Goal: Information Seeking & Learning: Check status

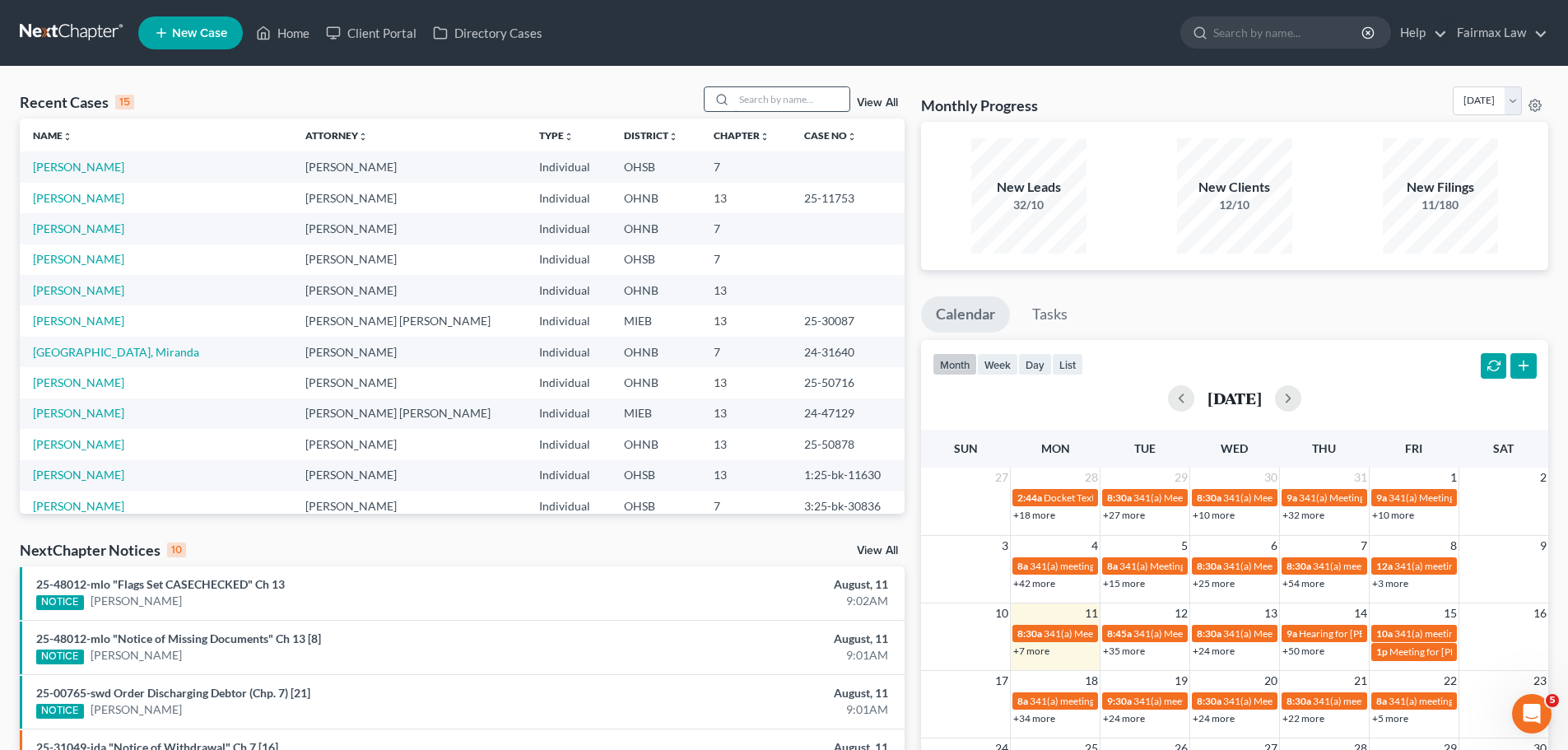
click at [778, 101] on input "search" at bounding box center [792, 99] width 115 height 24
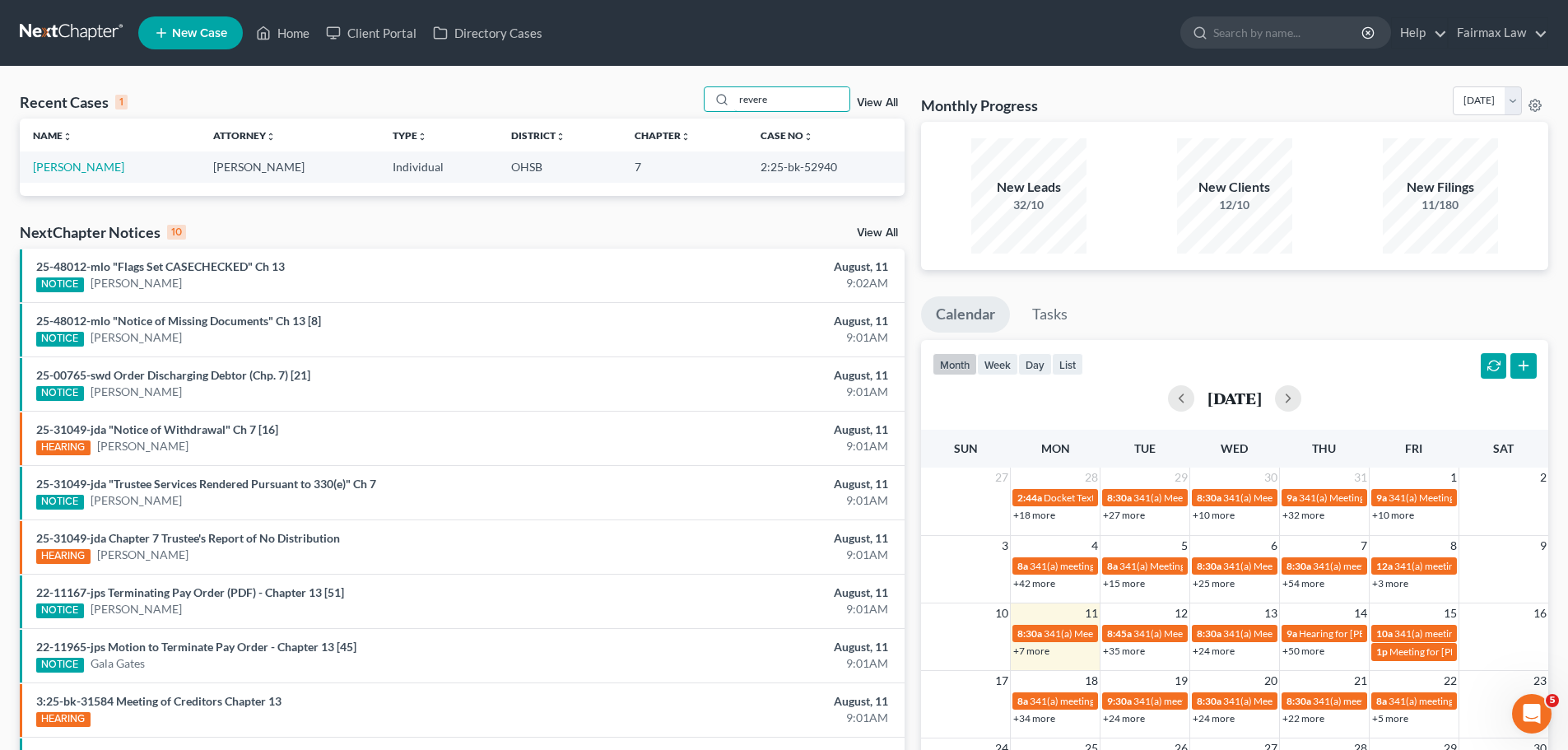
type input "revere"
click at [67, 164] on link "[PERSON_NAME]" at bounding box center [78, 166] width 91 height 14
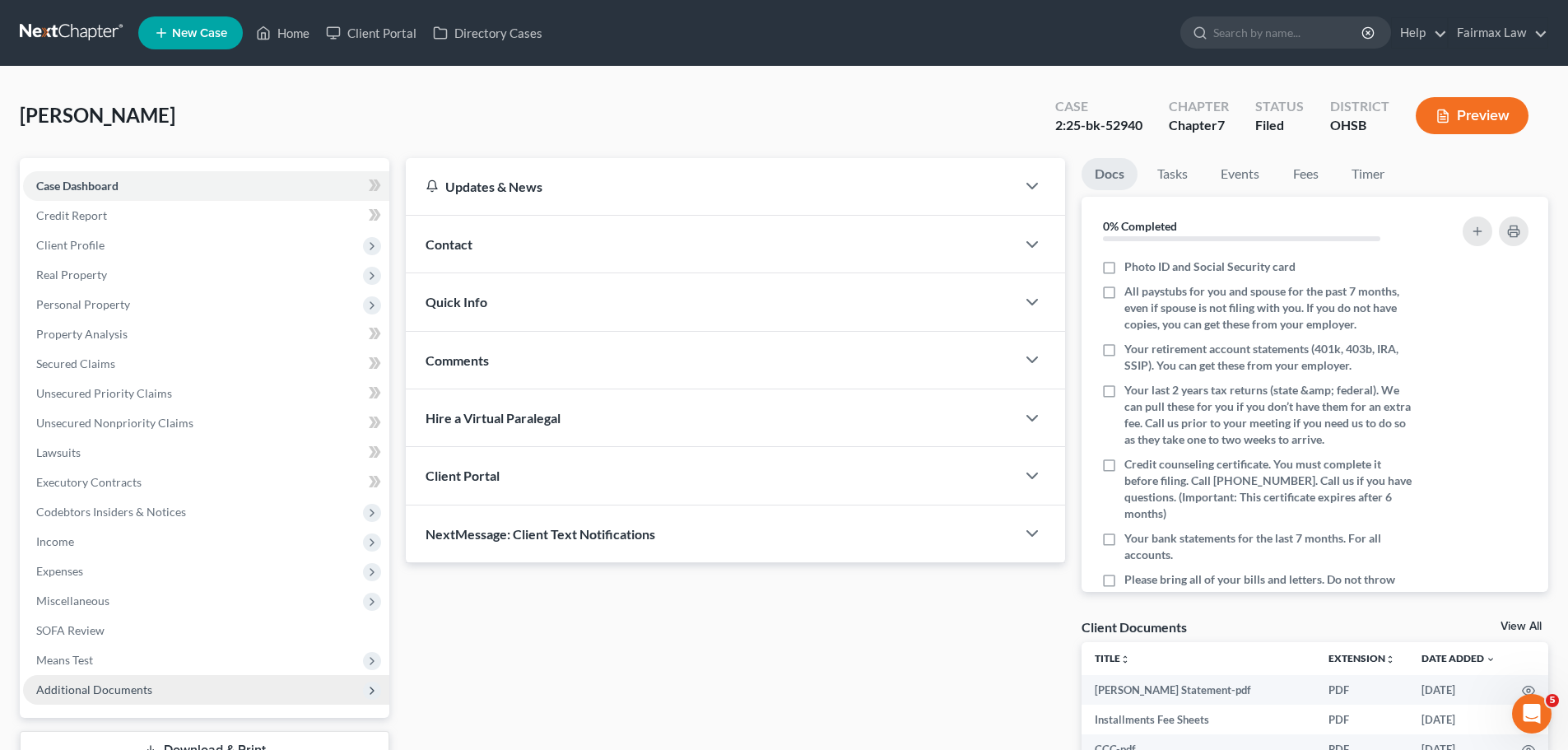
click at [114, 690] on span "Additional Documents" at bounding box center [95, 689] width 116 height 14
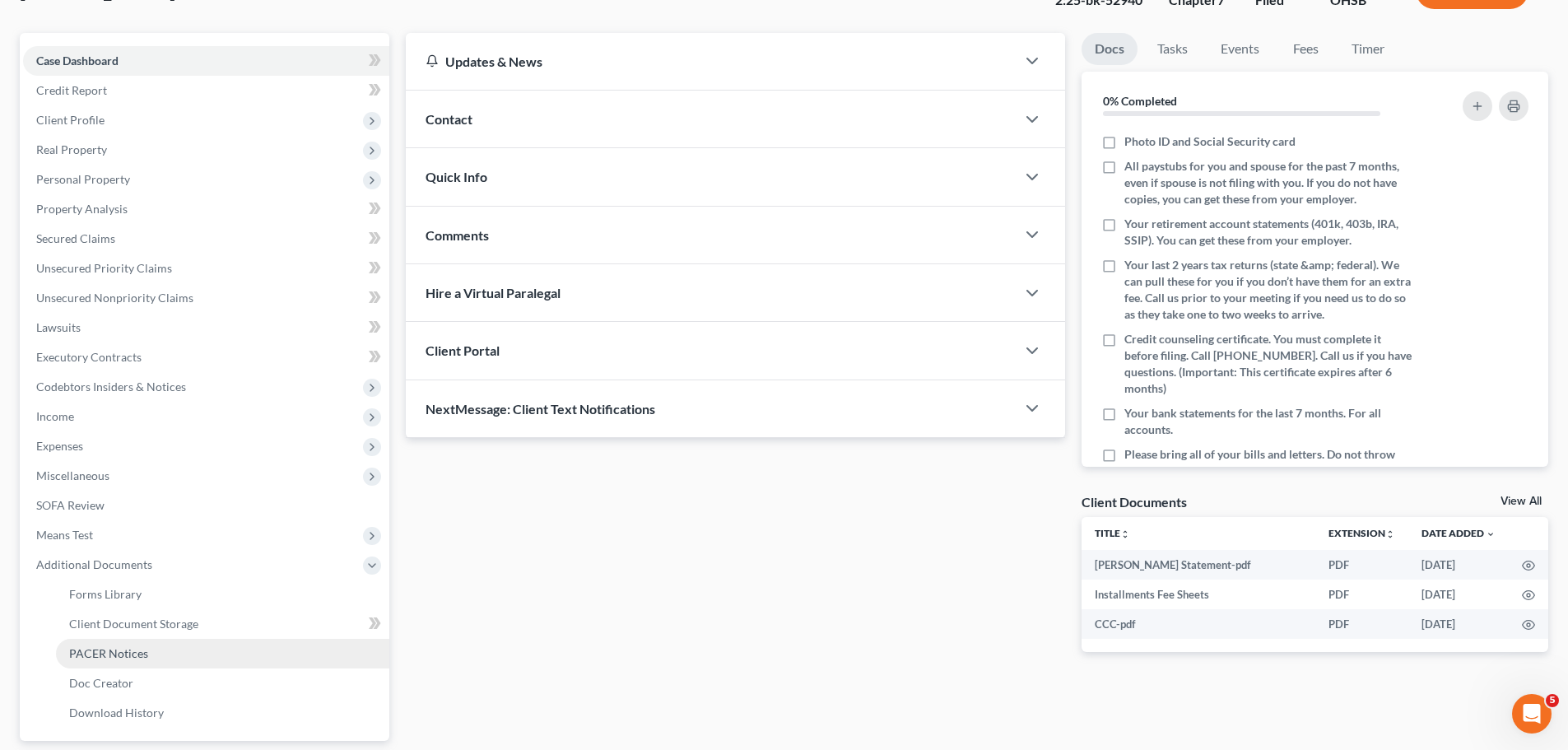
click at [132, 642] on link "PACER Notices" at bounding box center [223, 654] width 334 height 30
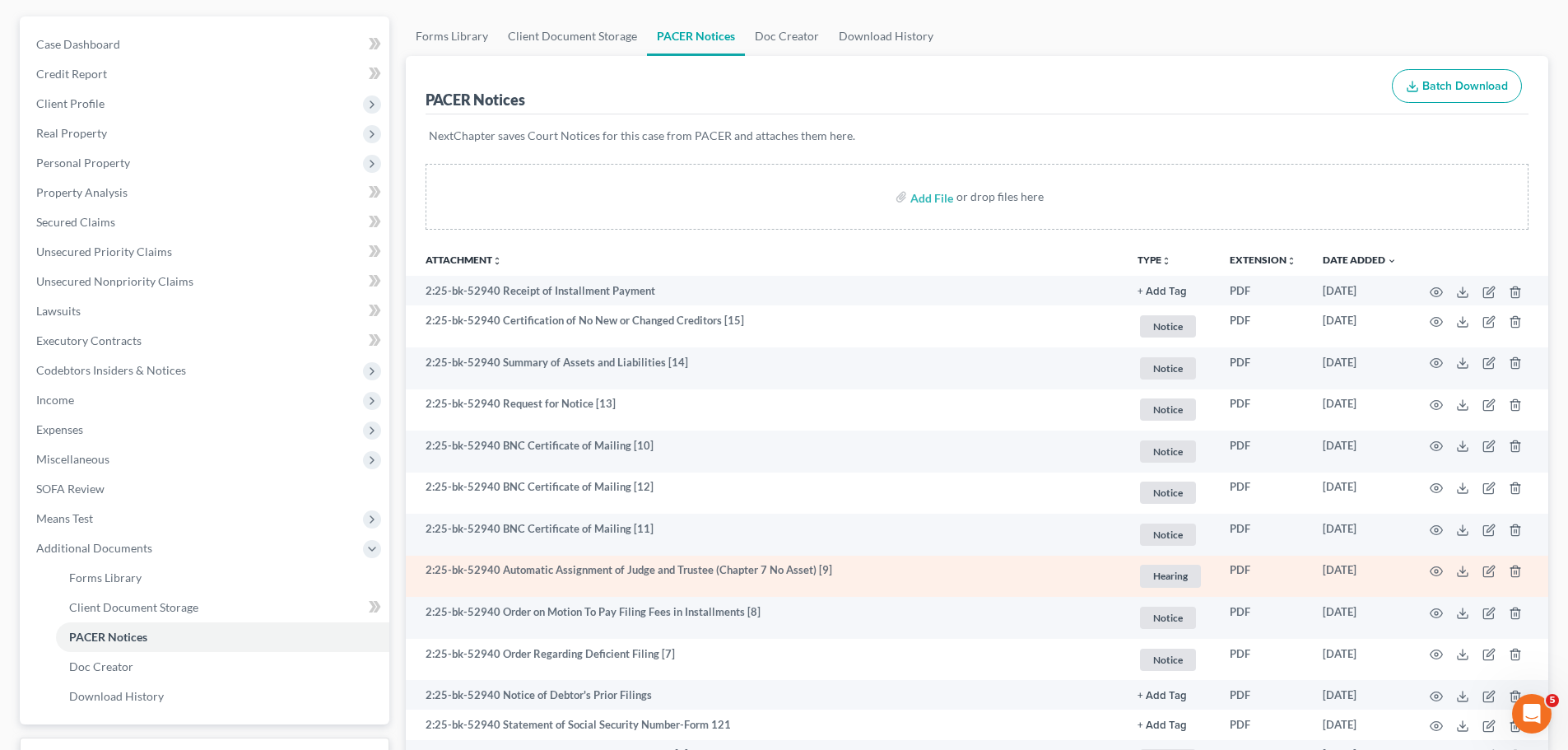
scroll to position [192, 0]
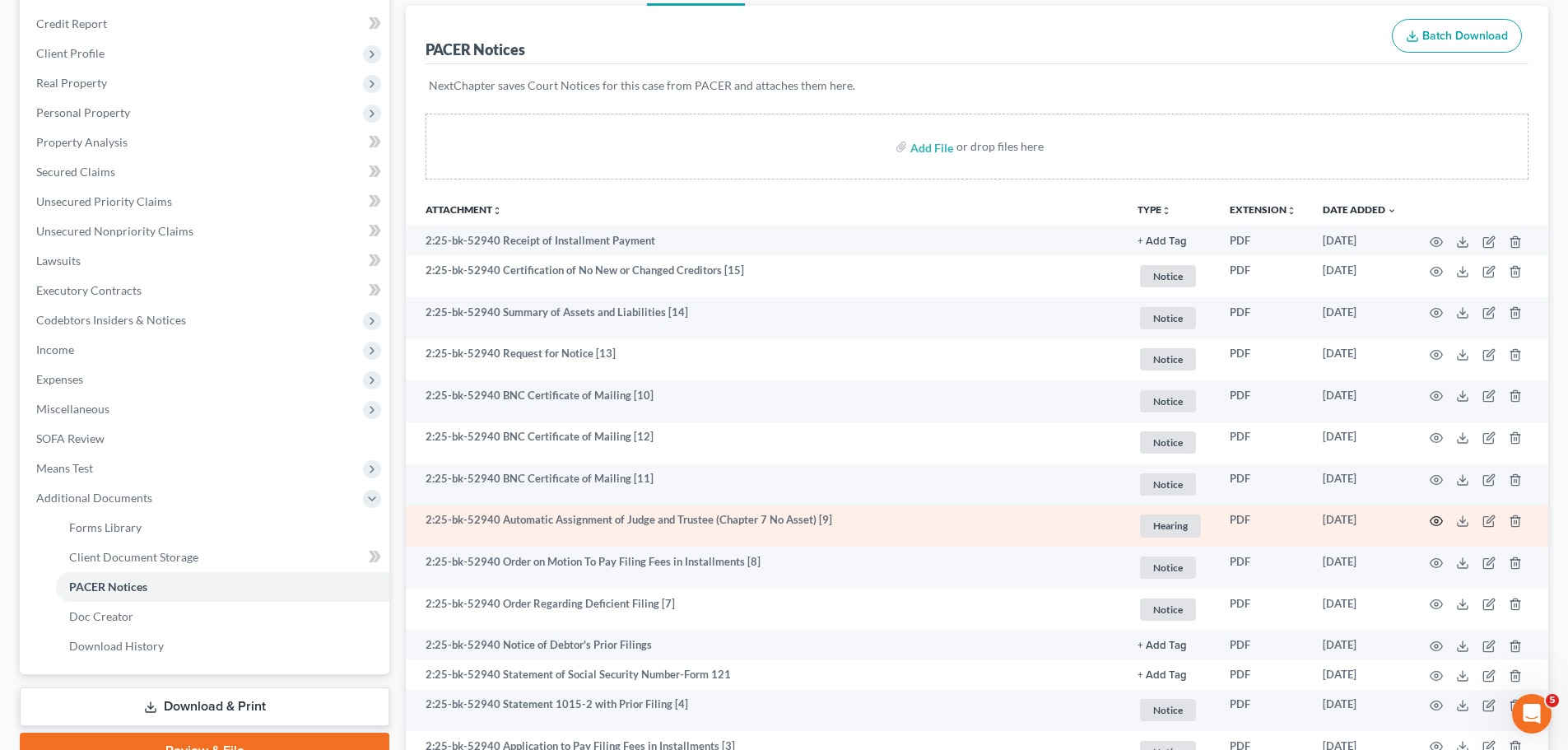
click at [1433, 521] on icon "button" at bounding box center [1436, 521] width 13 height 13
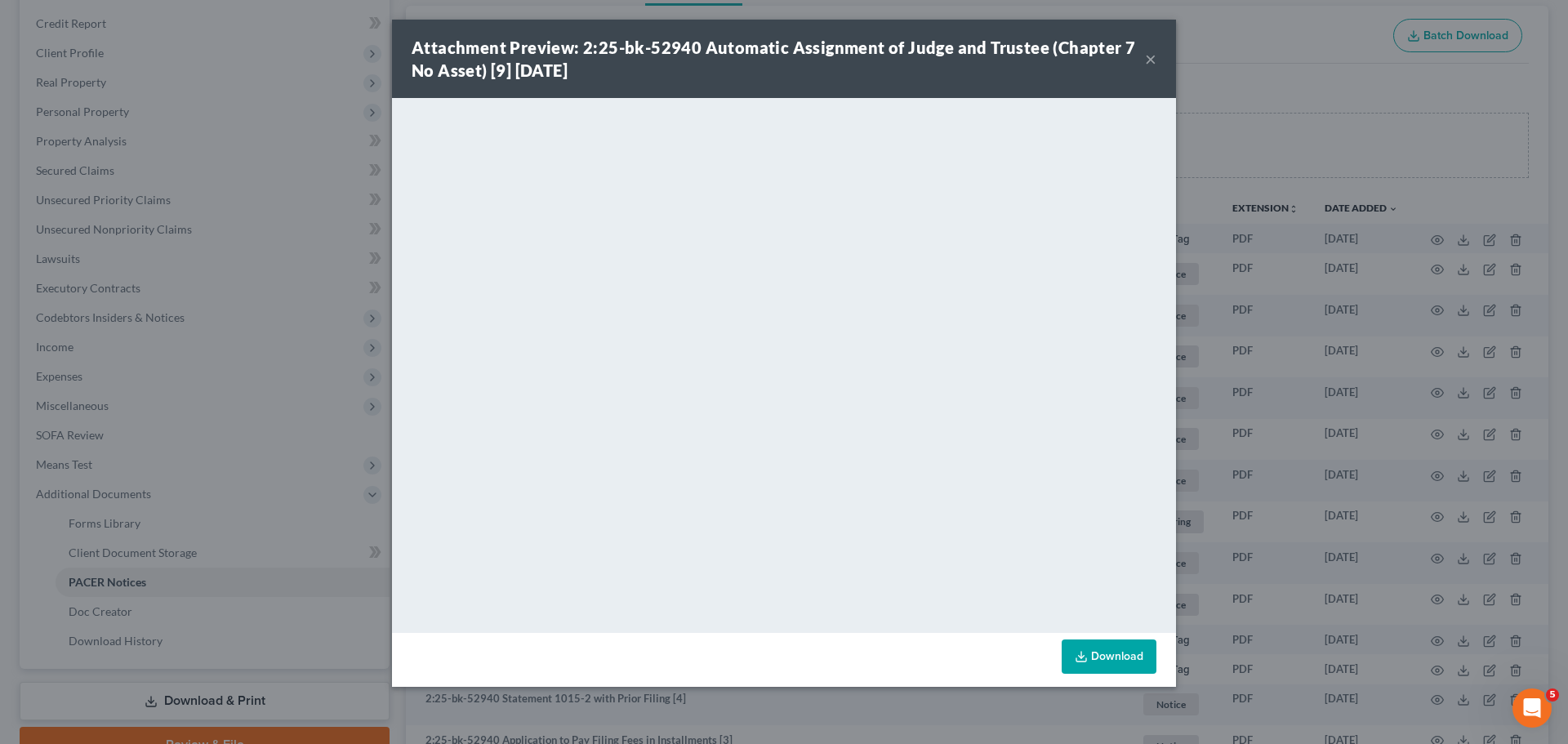
drag, startPoint x: 1373, startPoint y: 203, endPoint x: 1176, endPoint y: 382, distance: 266.2
click at [1373, 203] on div "Attachment Preview: 2:25-bk-52940 Automatic Assignment of Judge and Trustee (Ch…" at bounding box center [784, 372] width 1568 height 744
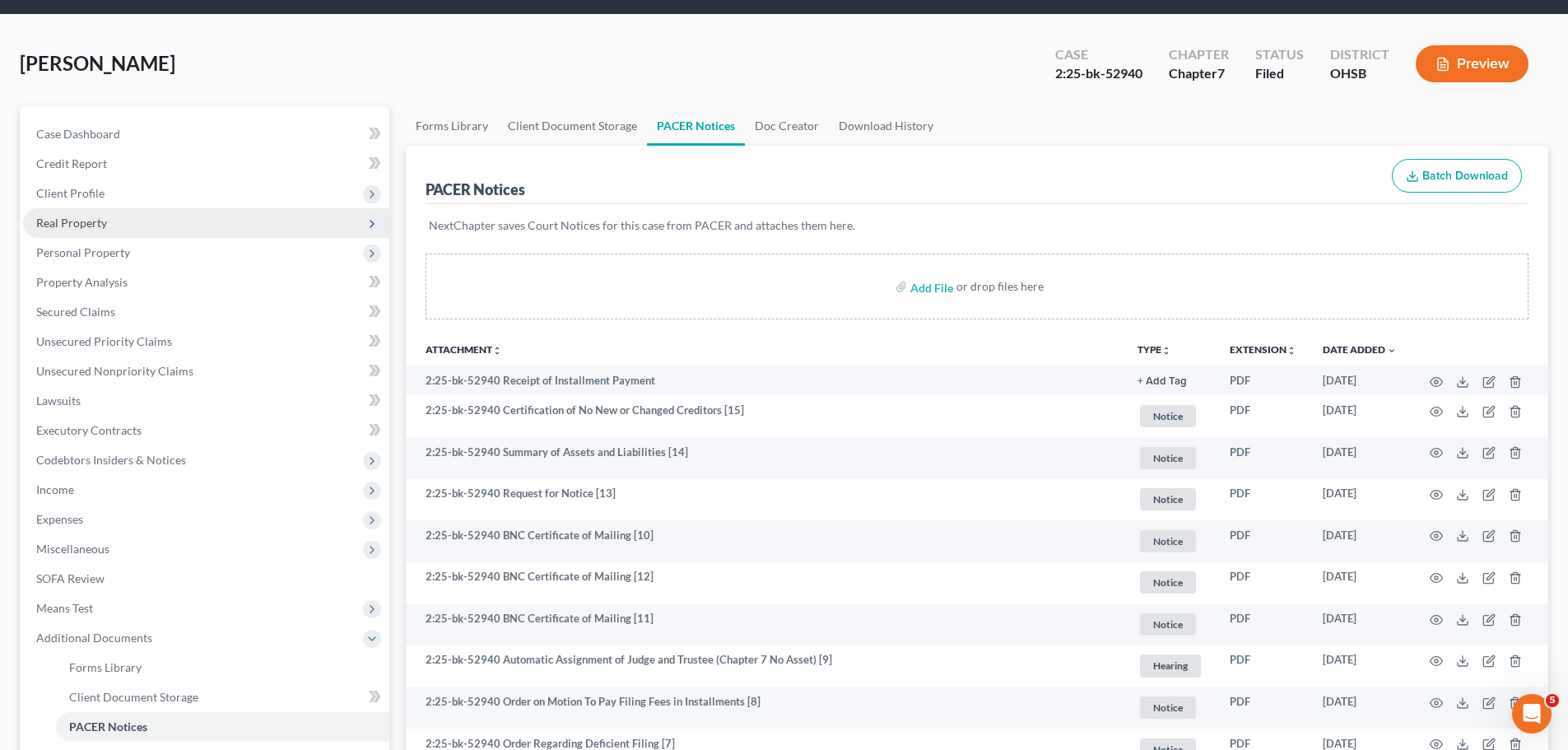
scroll to position [0, 0]
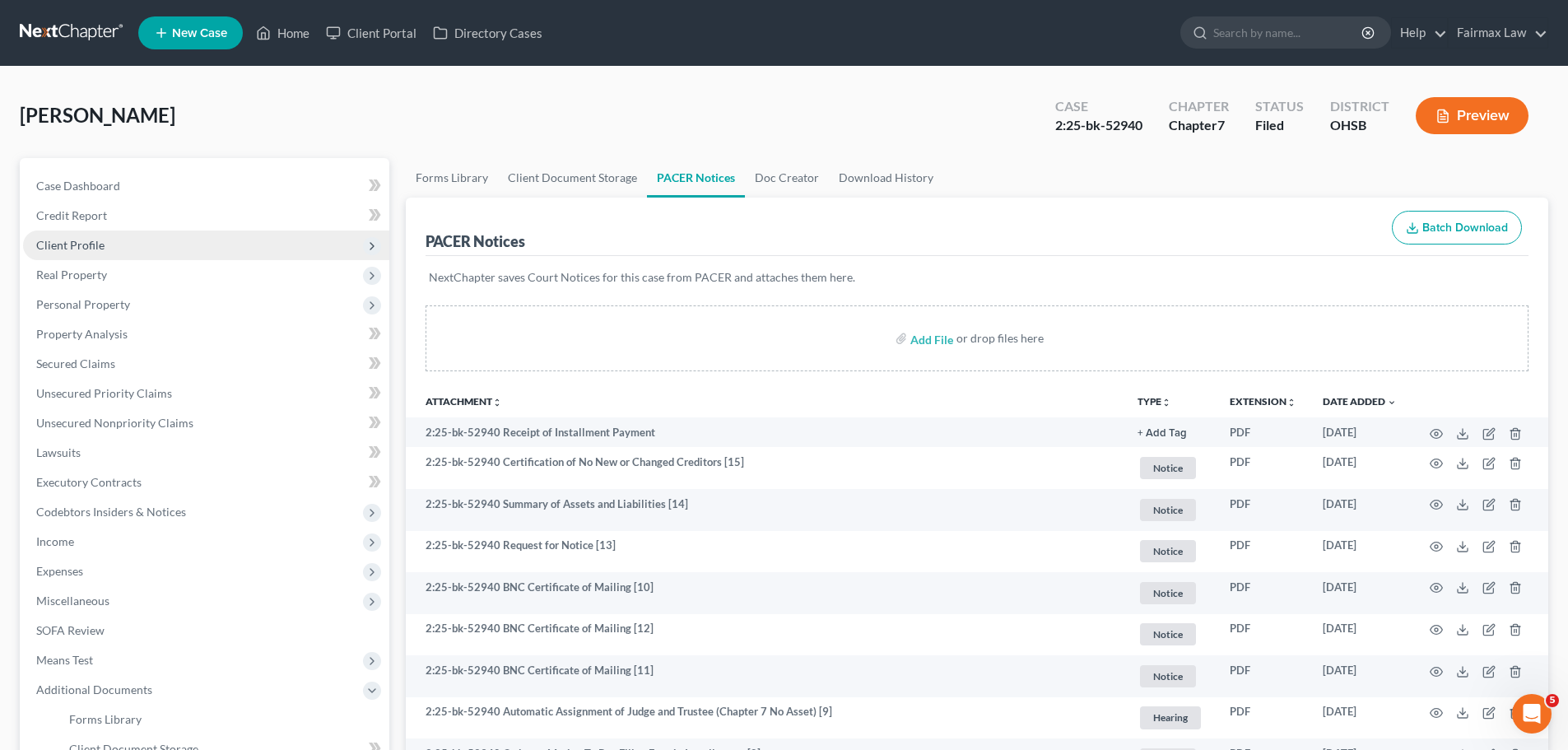
drag, startPoint x: 111, startPoint y: 247, endPoint x: 129, endPoint y: 359, distance: 113.4
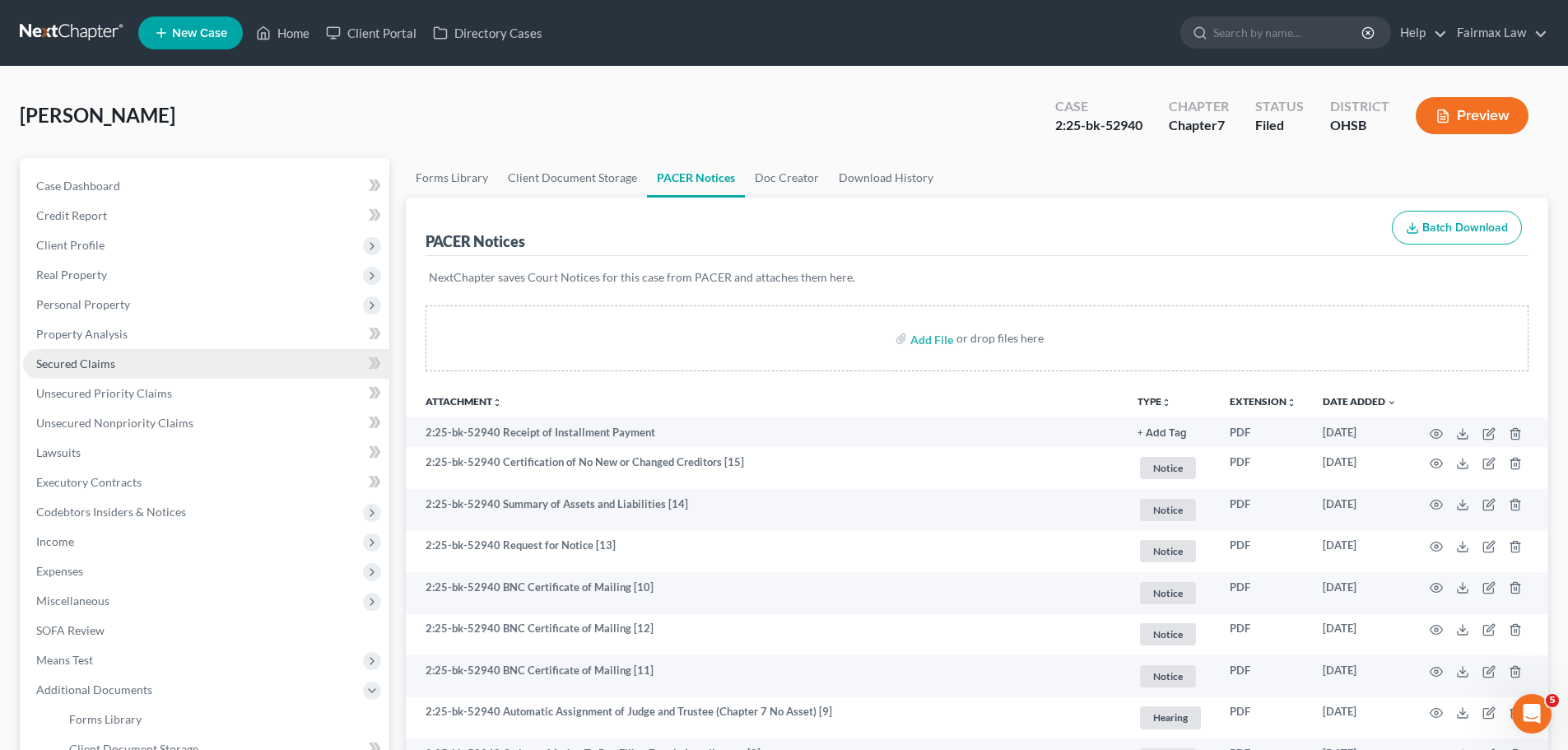
click at [111, 247] on span "Client Profile" at bounding box center [205, 245] width 366 height 30
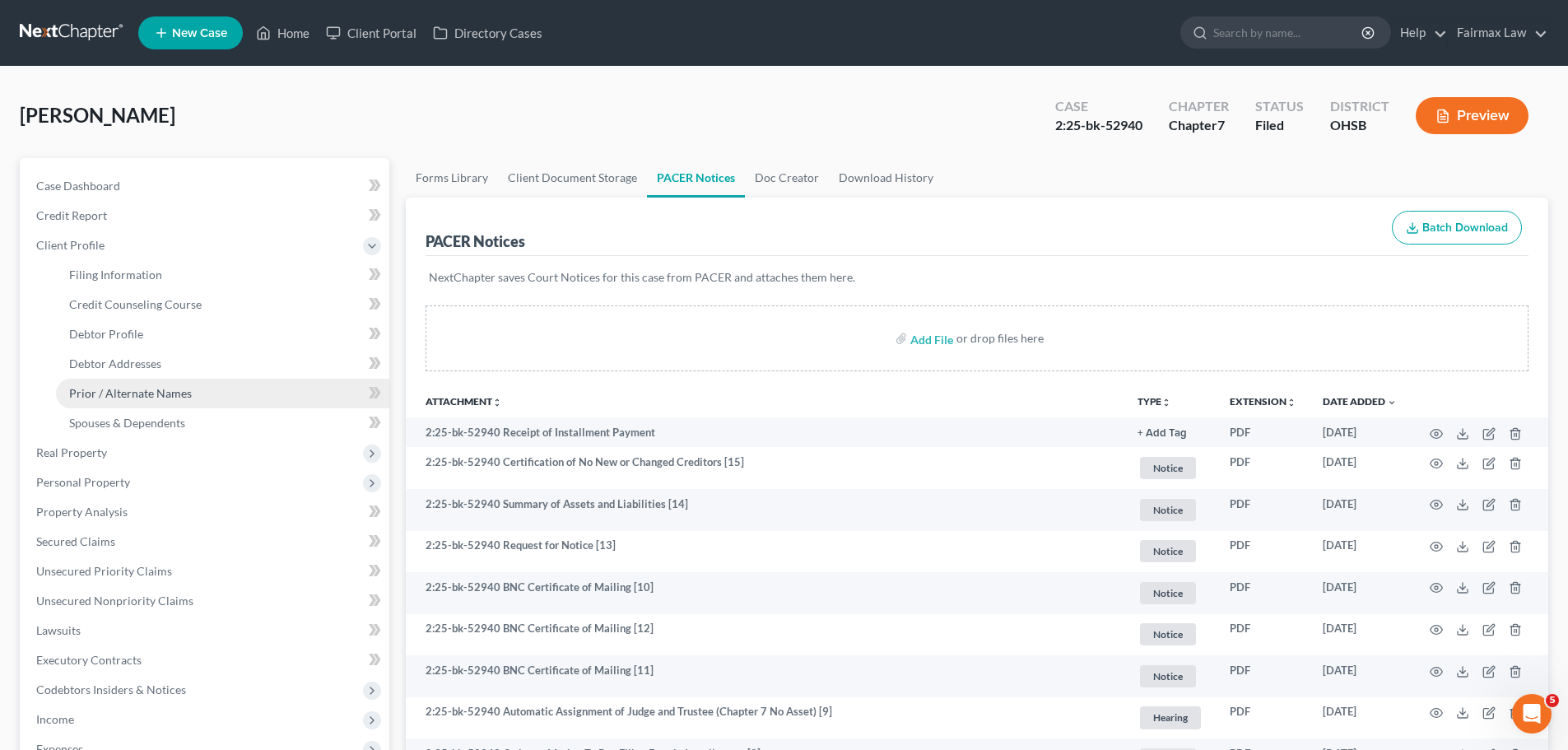
click at [175, 399] on span "Prior / Alternate Names" at bounding box center [130, 393] width 123 height 14
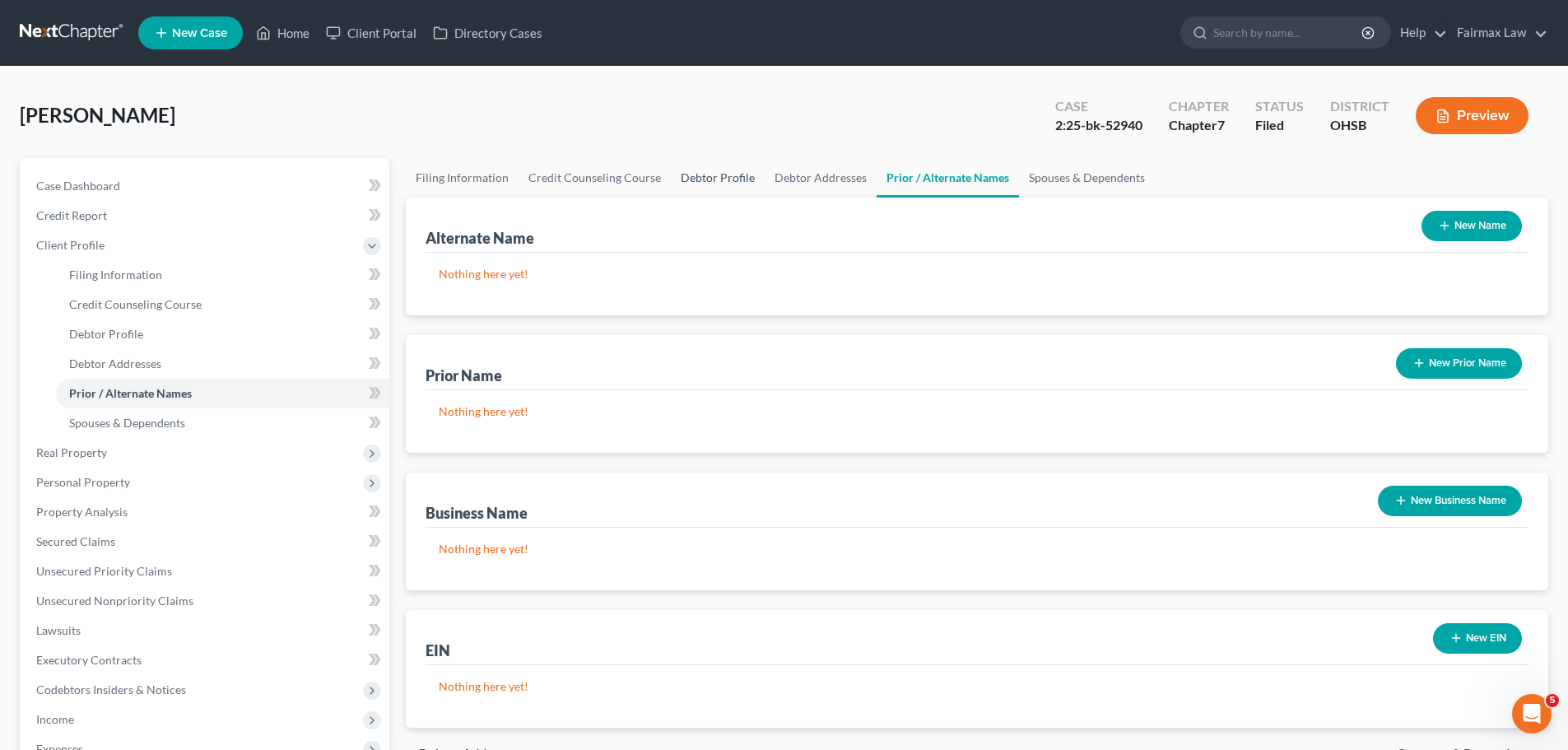
click at [692, 167] on link "Debtor Profile" at bounding box center [717, 177] width 94 height 39
select select "0"
select select "1"
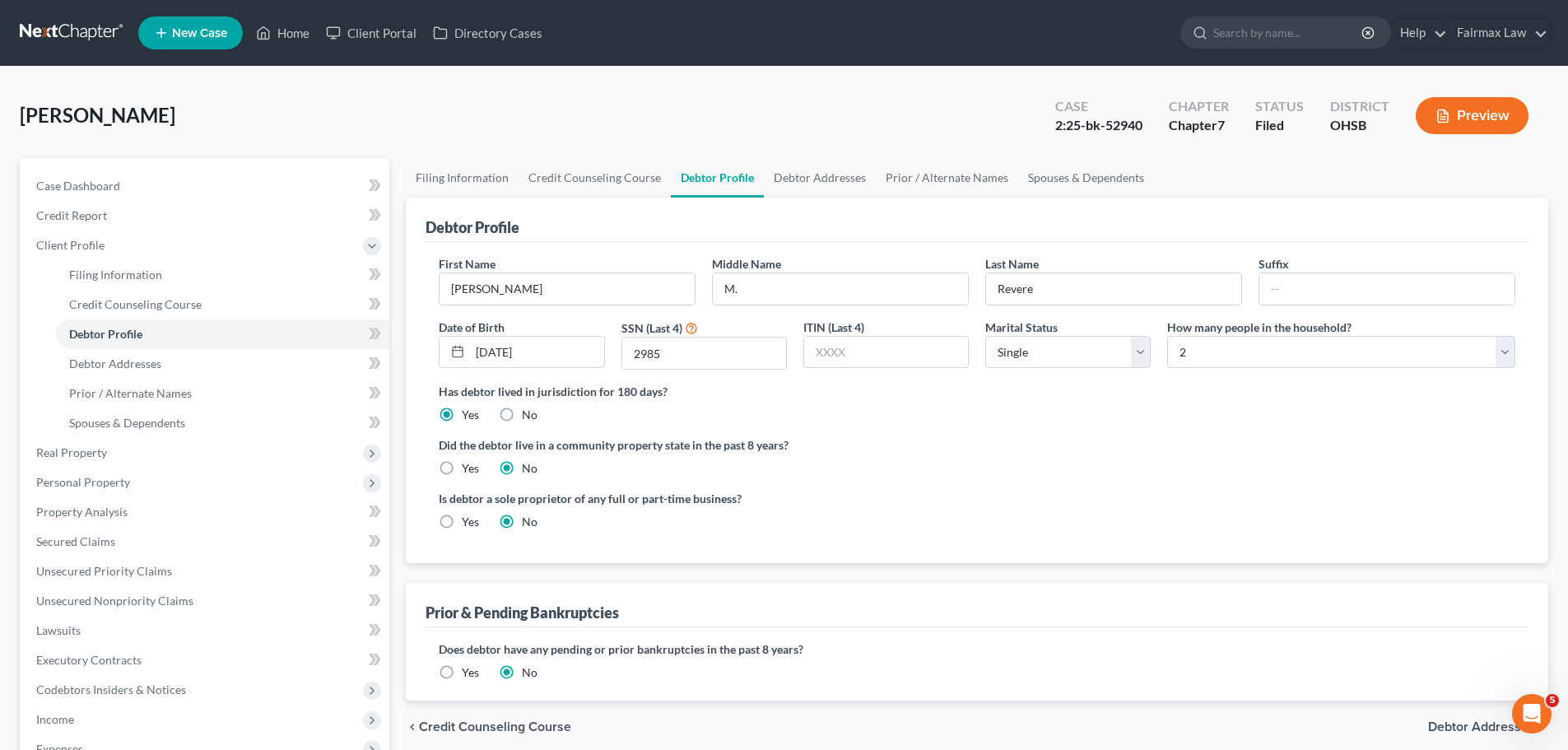
radio input "true"
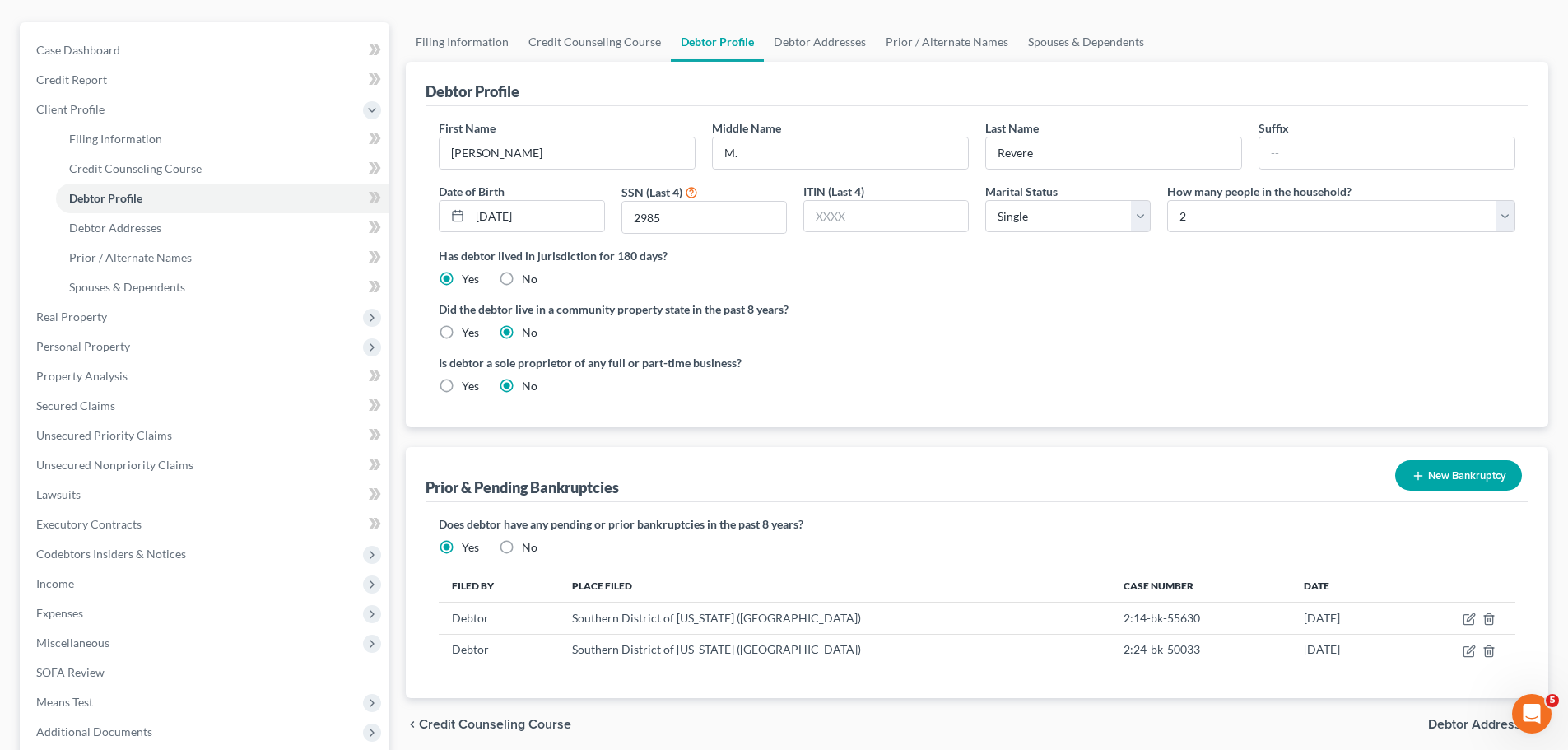
scroll to position [192, 0]
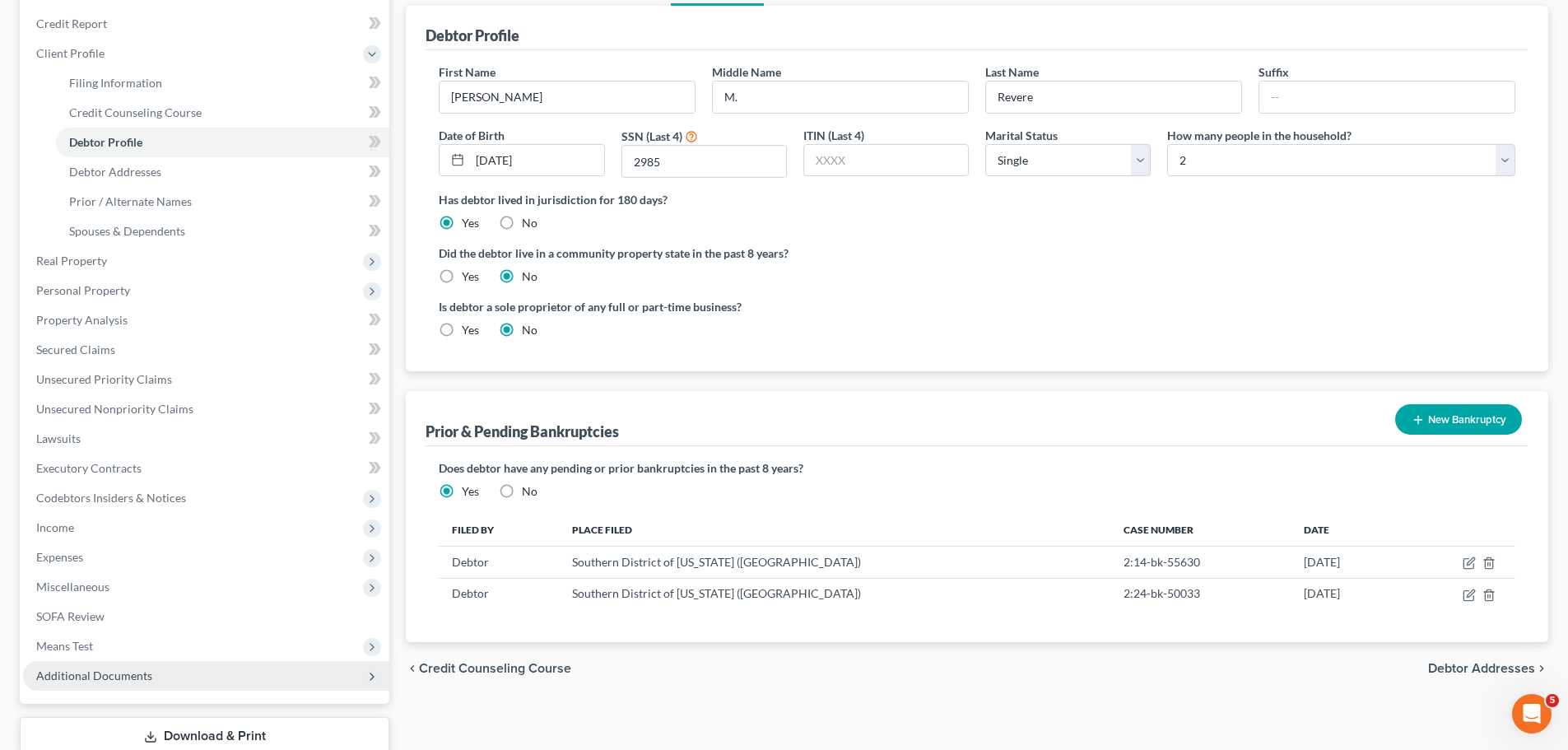
click at [115, 665] on span "Additional Documents" at bounding box center [205, 675] width 366 height 30
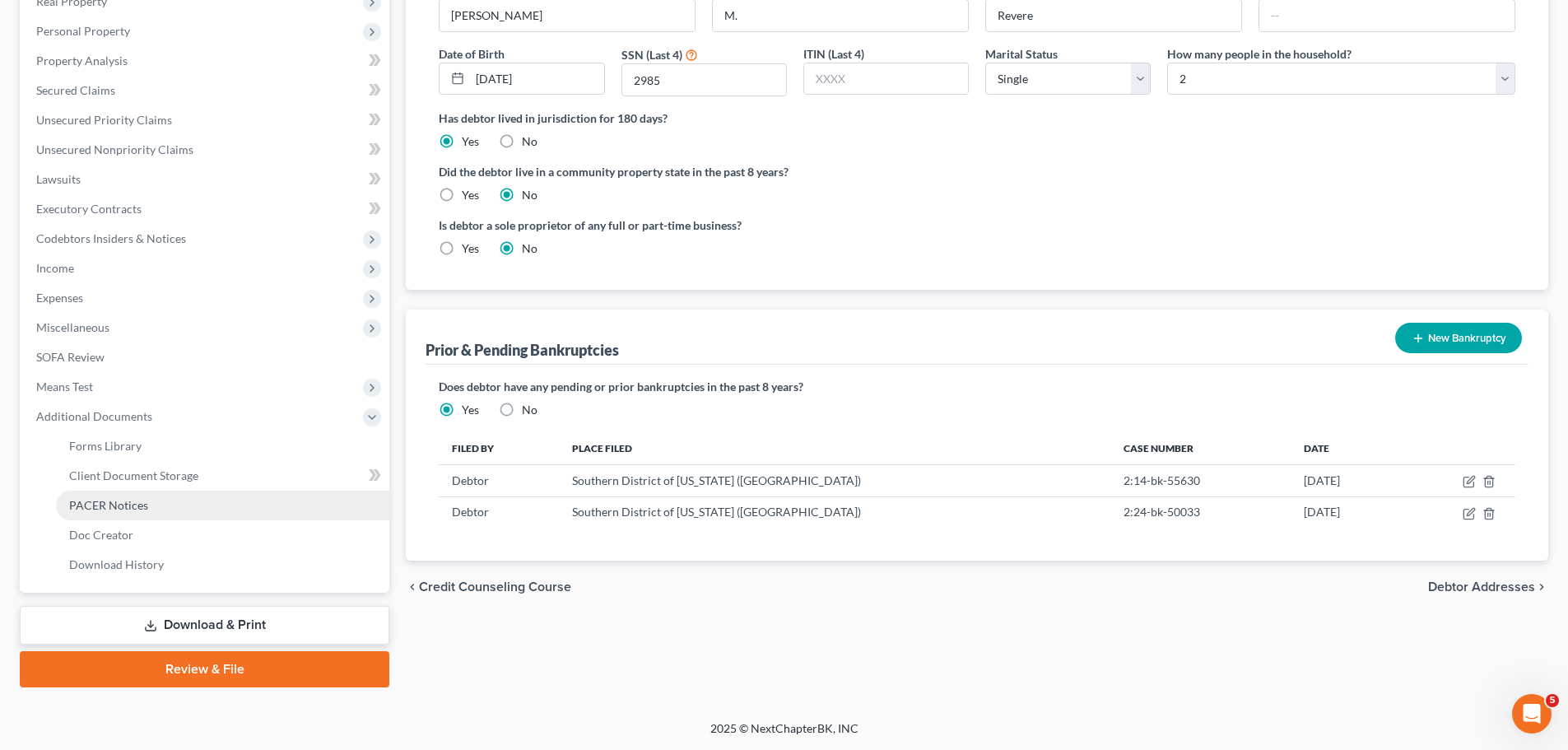
click at [205, 508] on link "PACER Notices" at bounding box center [223, 505] width 334 height 30
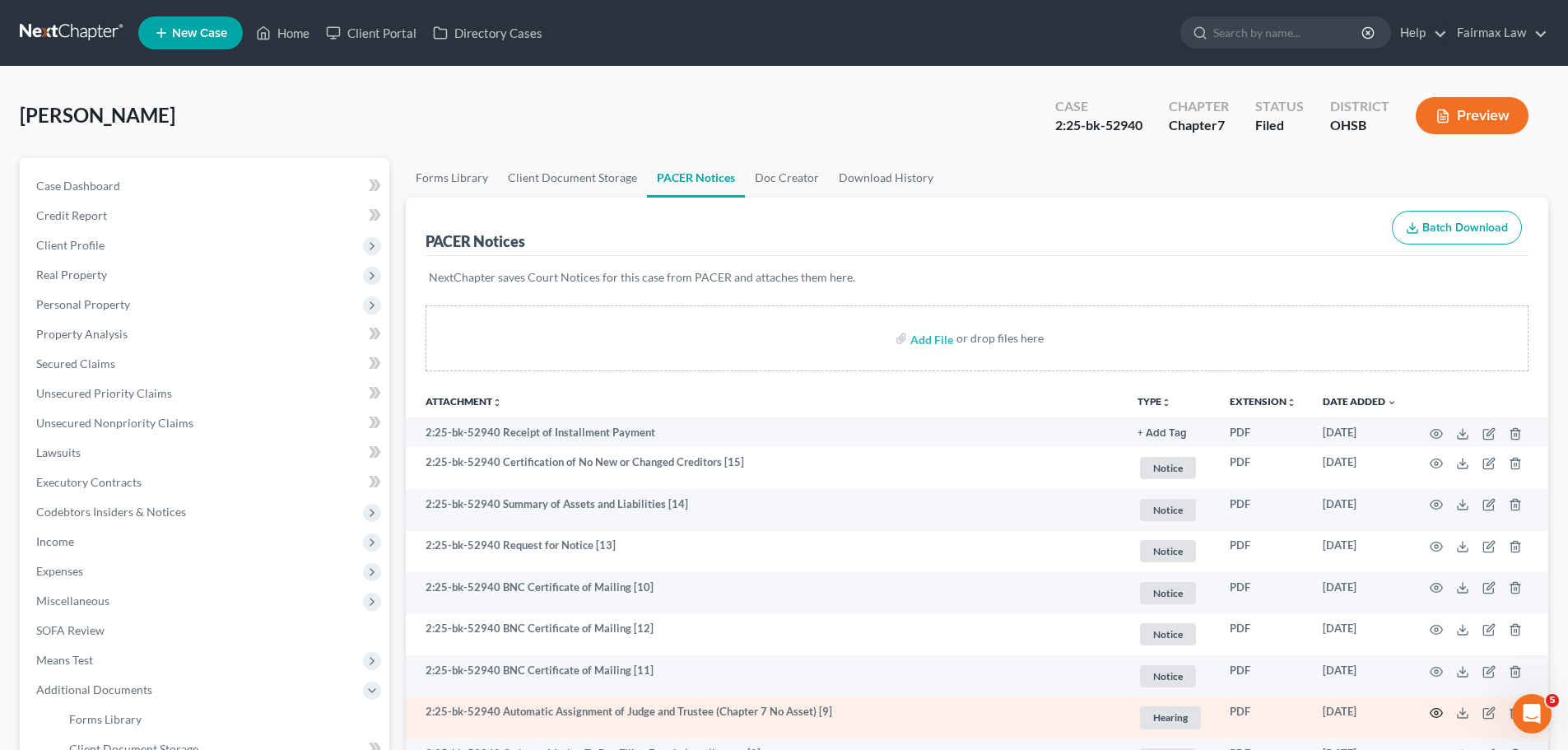
click at [1439, 717] on icon "button" at bounding box center [1437, 714] width 13 height 9
